Goal: Task Accomplishment & Management: Use online tool/utility

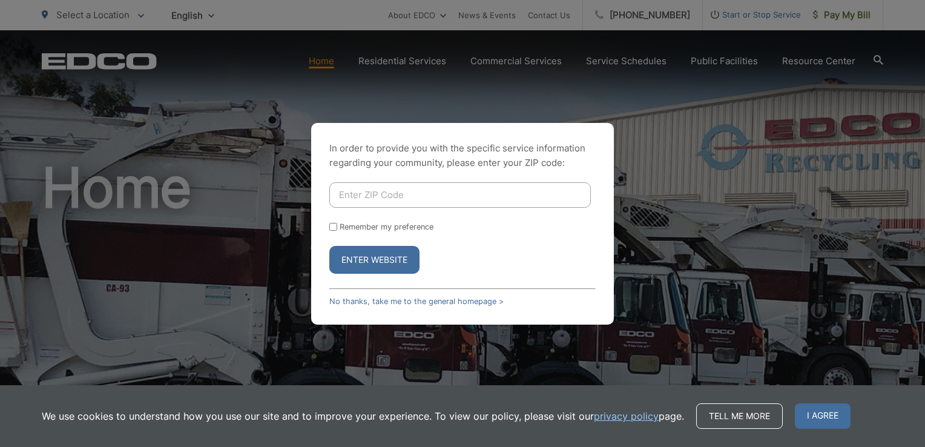
click at [407, 199] on input "Enter ZIP Code" at bounding box center [460, 194] width 262 height 25
click at [527, 197] on input "Enter ZIP Code" at bounding box center [460, 194] width 262 height 25
type input "90712"
drag, startPoint x: 368, startPoint y: 262, endPoint x: 399, endPoint y: 265, distance: 31.6
click at [369, 263] on button "Enter Website" at bounding box center [374, 260] width 90 height 28
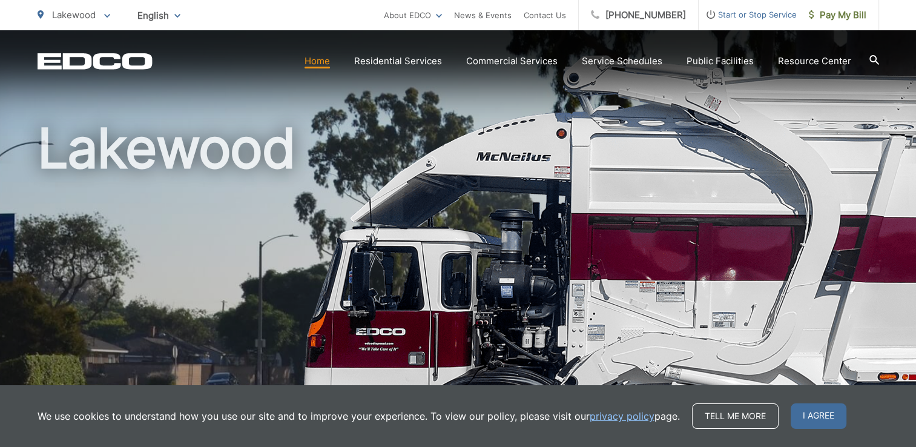
scroll to position [61, 0]
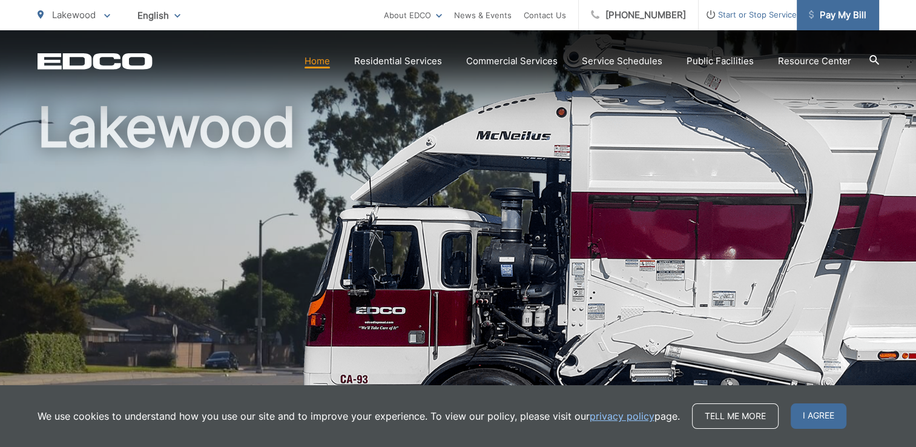
click at [840, 15] on span "Pay My Bill" at bounding box center [838, 15] width 58 height 15
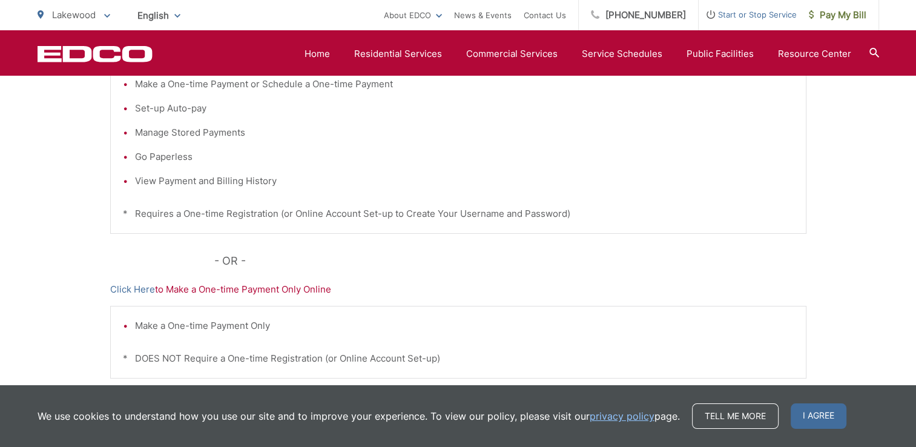
scroll to position [242, 0]
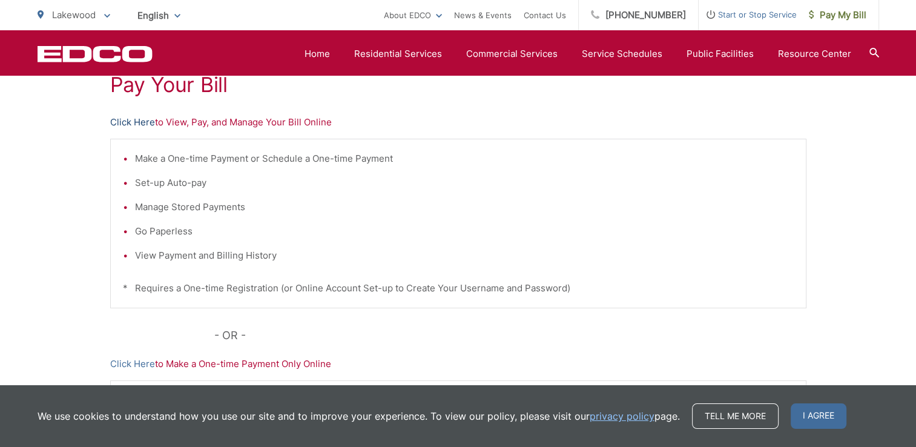
click at [124, 122] on link "Click Here" at bounding box center [132, 122] width 45 height 15
